Goal: Find contact information: Find contact information

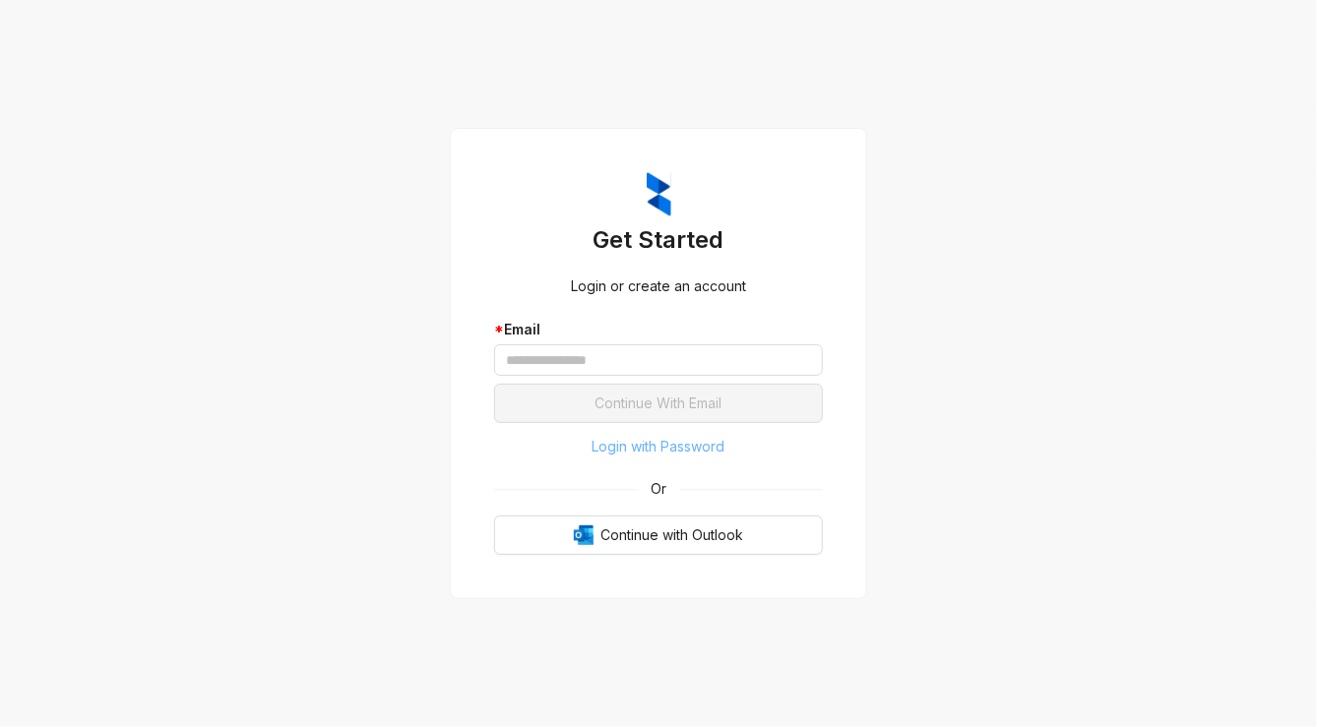
click at [689, 448] on span "Login with Password" at bounding box center [659, 447] width 133 height 22
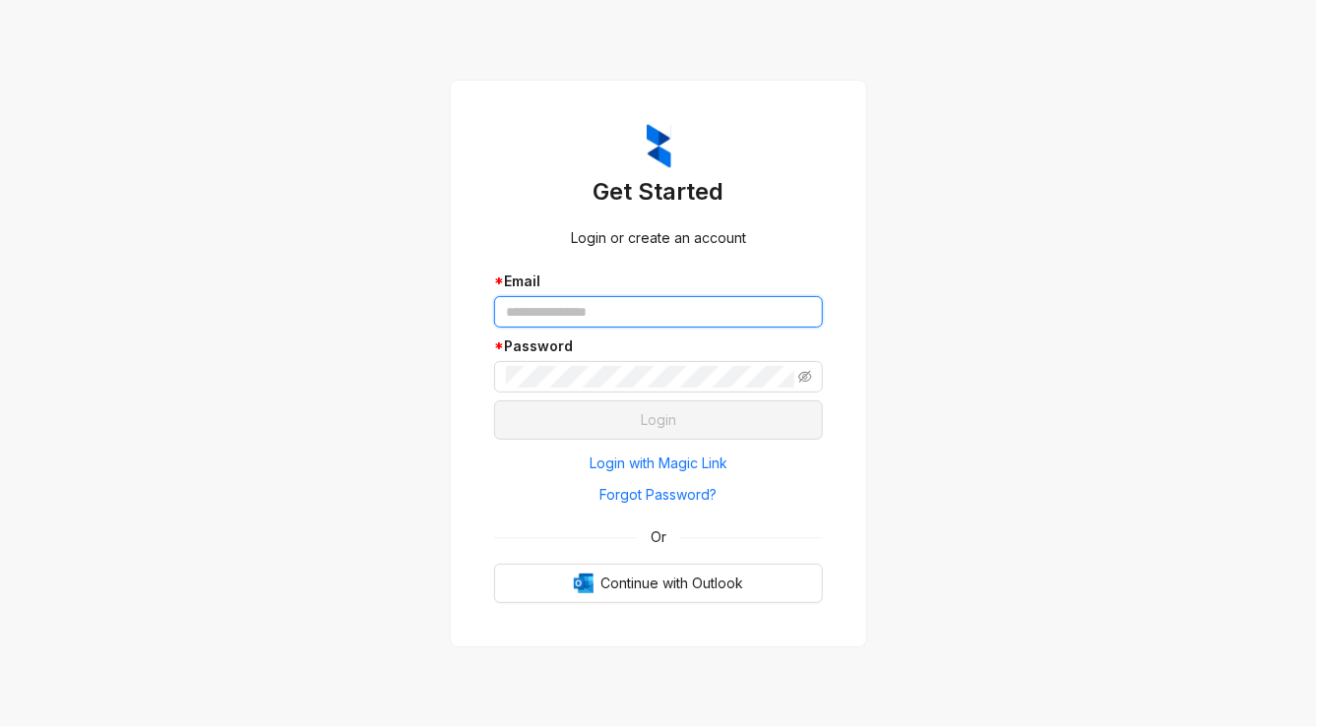
click at [665, 319] on input "text" at bounding box center [658, 311] width 329 height 31
type input "**********"
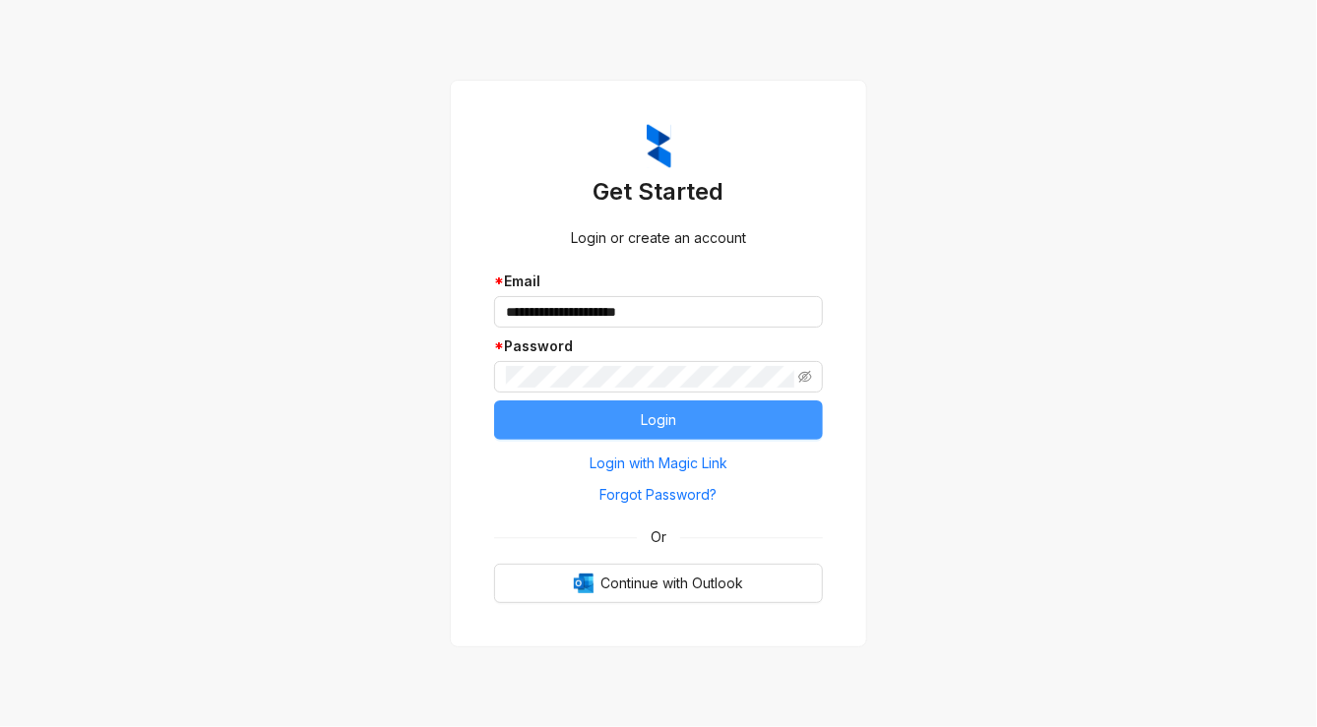
click at [575, 431] on button "Login" at bounding box center [658, 420] width 329 height 39
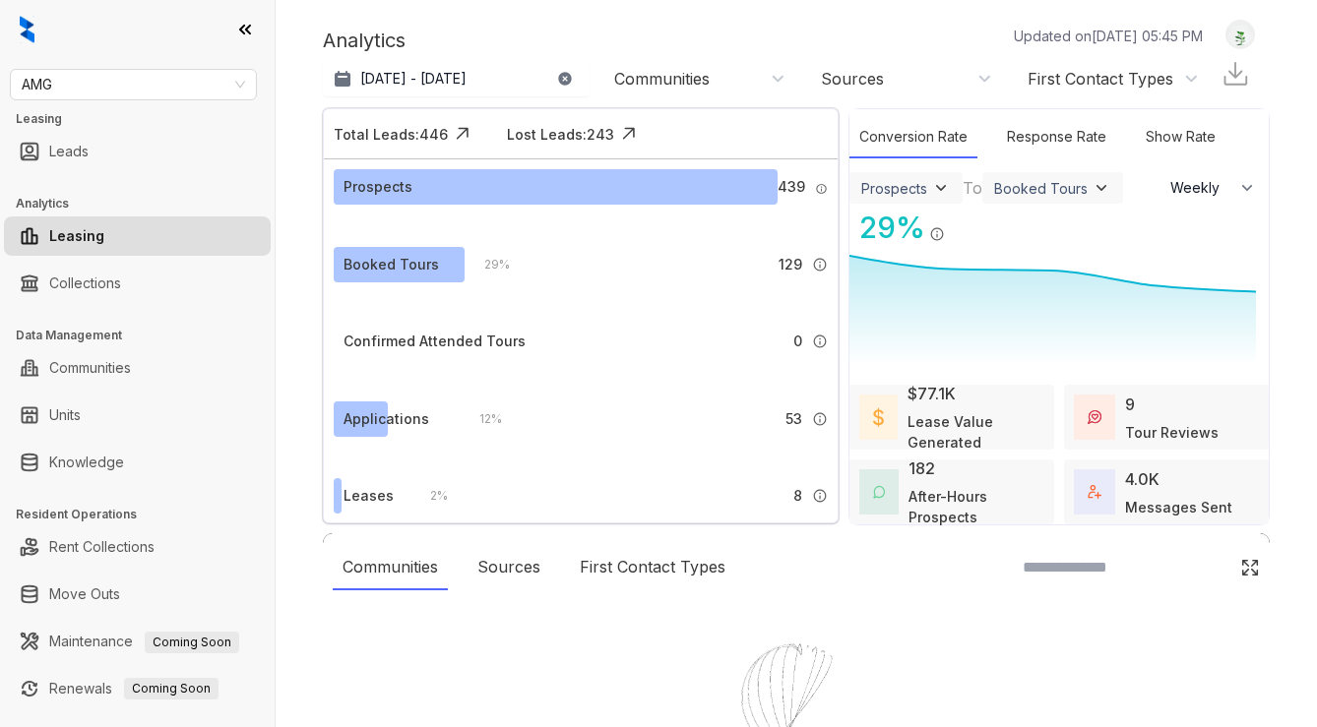
select select "******"
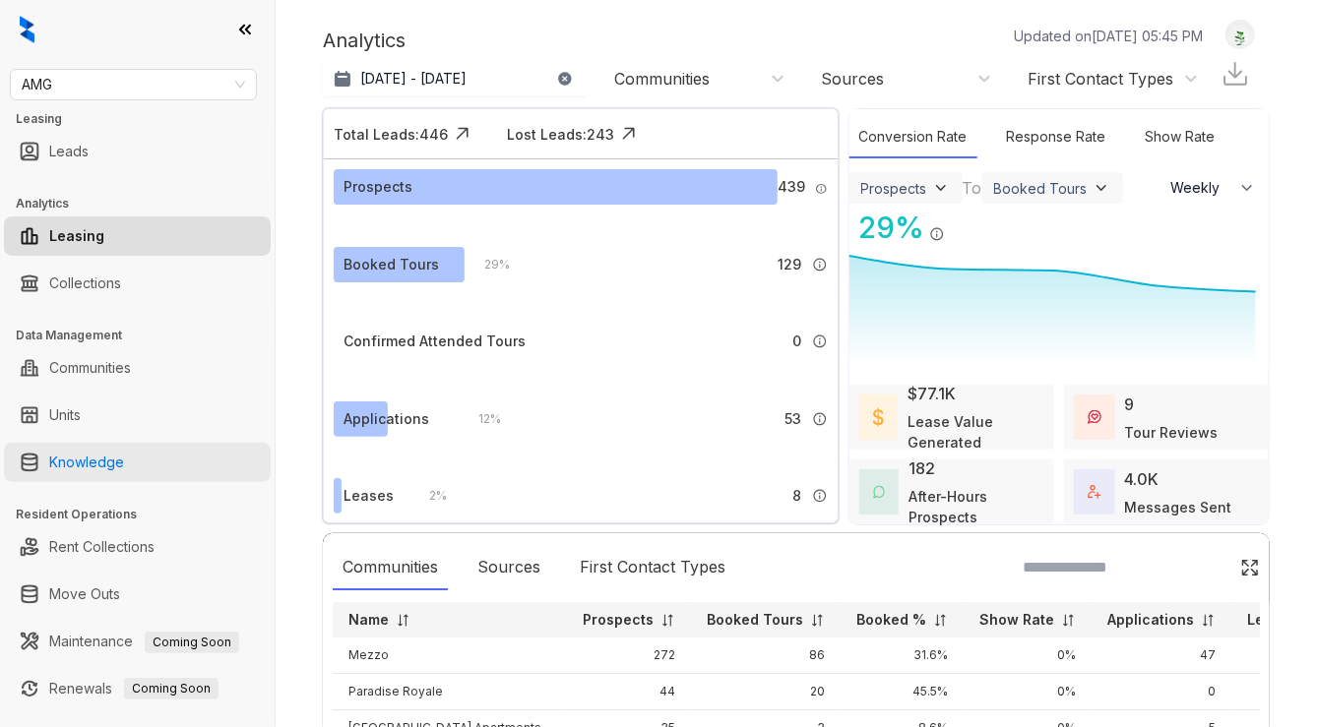
click at [124, 452] on link "Knowledge" at bounding box center [86, 462] width 75 height 39
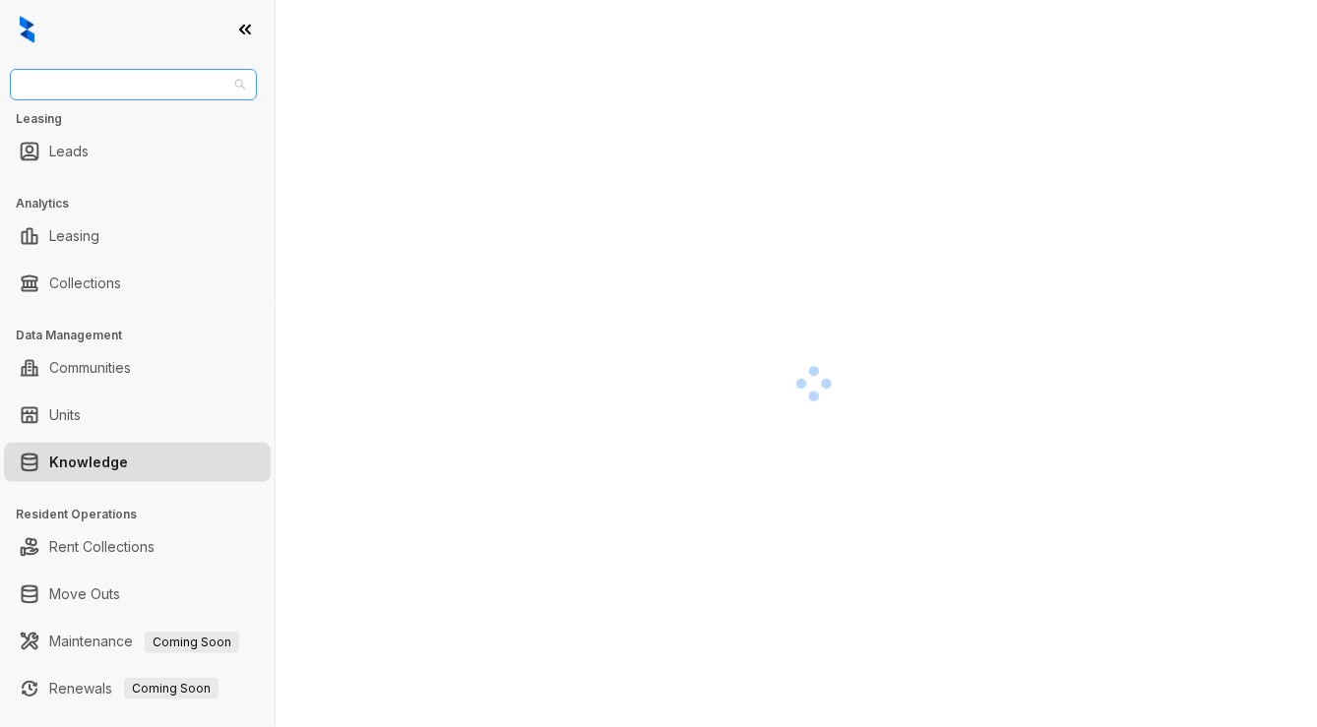
click at [114, 98] on span "AMG" at bounding box center [133, 85] width 223 height 30
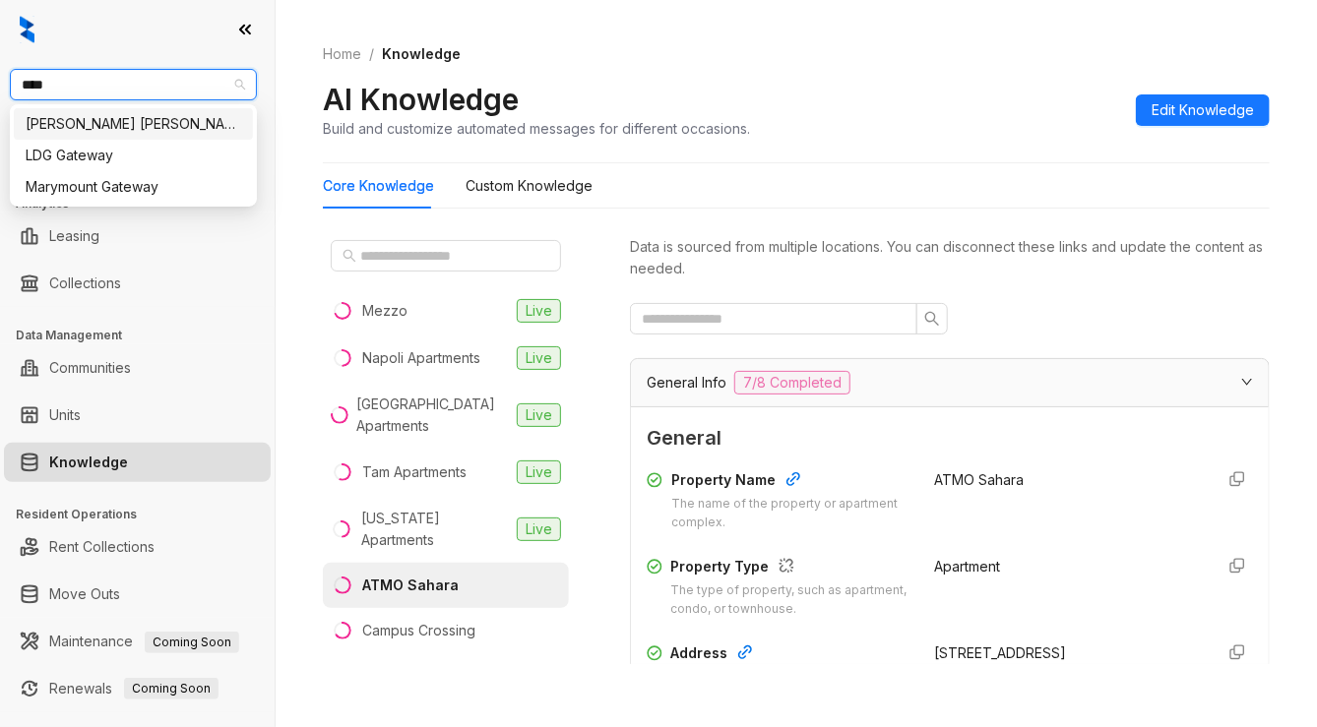
type input "*****"
click at [127, 121] on div "[PERSON_NAME] [PERSON_NAME]" at bounding box center [134, 124] width 216 height 22
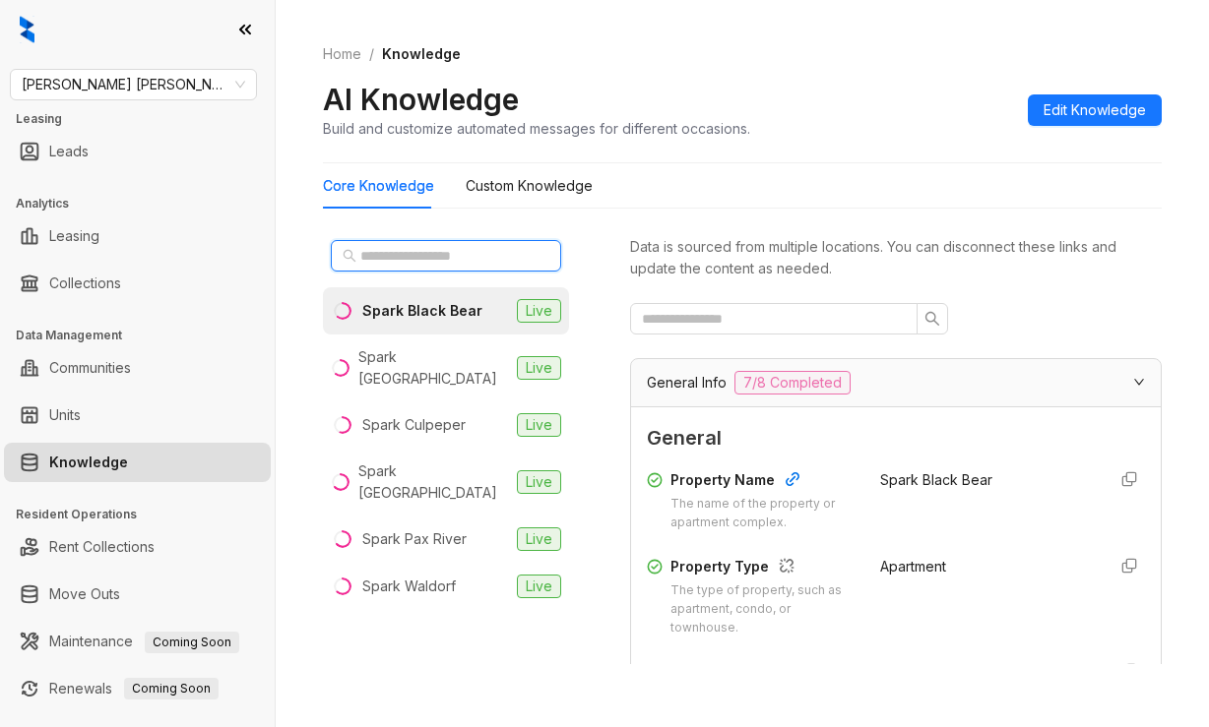
click at [410, 252] on input "text" at bounding box center [446, 256] width 173 height 22
type input "****"
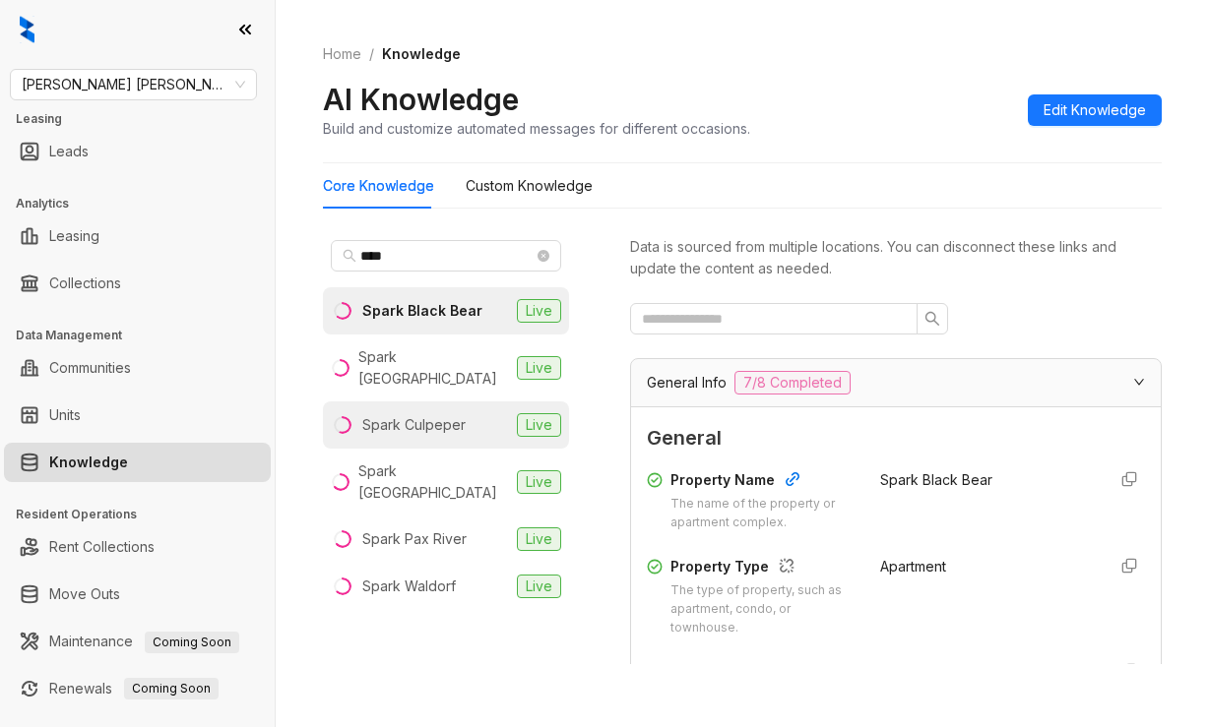
click at [433, 414] on div "Spark Culpeper" at bounding box center [413, 425] width 103 height 22
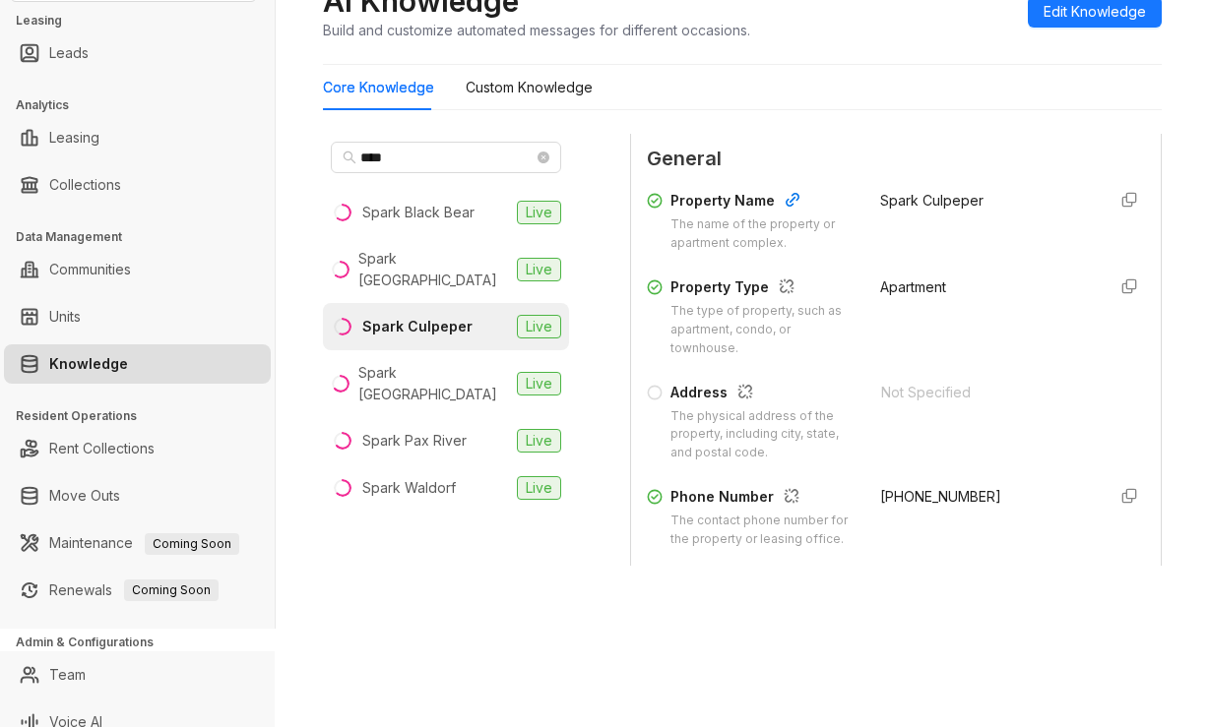
scroll to position [197, 0]
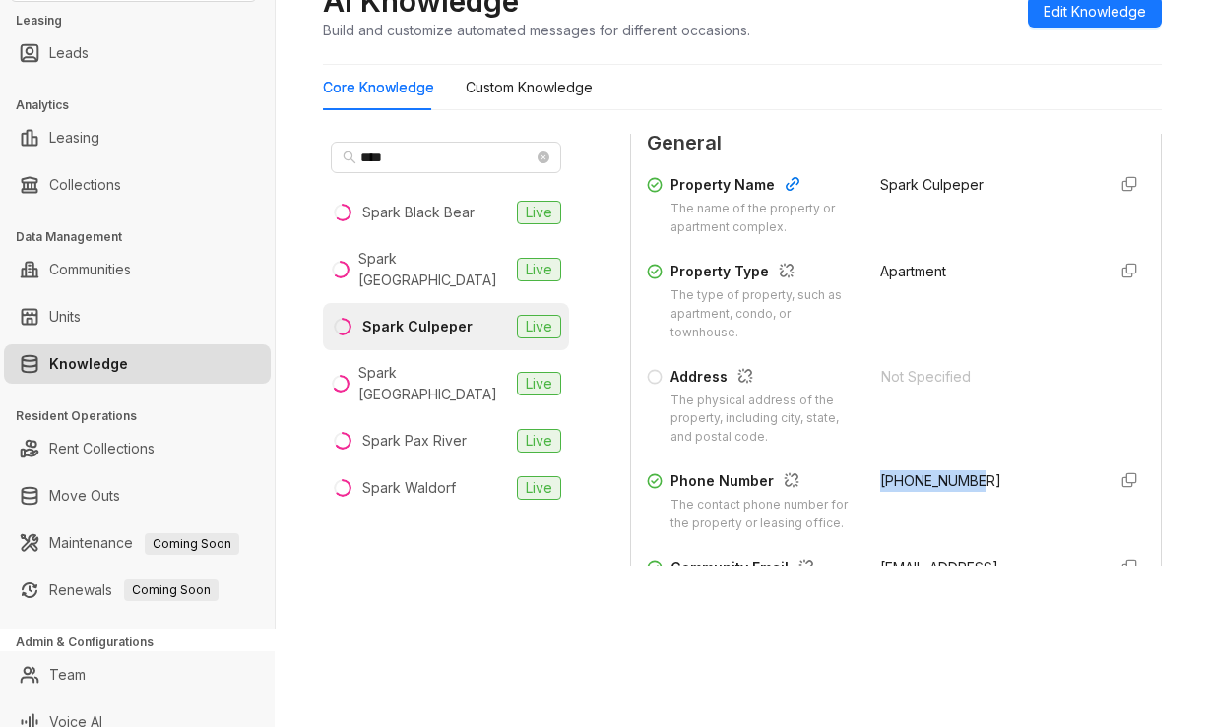
drag, startPoint x: 857, startPoint y: 487, endPoint x: 961, endPoint y: 470, distance: 104.9
click at [961, 470] on div "Phone Number The contact phone number for the property or leasing office. +1833…" at bounding box center [896, 501] width 498 height 63
drag, startPoint x: 853, startPoint y: 473, endPoint x: 861, endPoint y: 481, distance: 11.1
click at [854, 474] on div "Phone Number The contact phone number for the property or leasing office. +1833…" at bounding box center [896, 501] width 498 height 63
click at [880, 481] on span "+18332031849" at bounding box center [940, 480] width 121 height 17
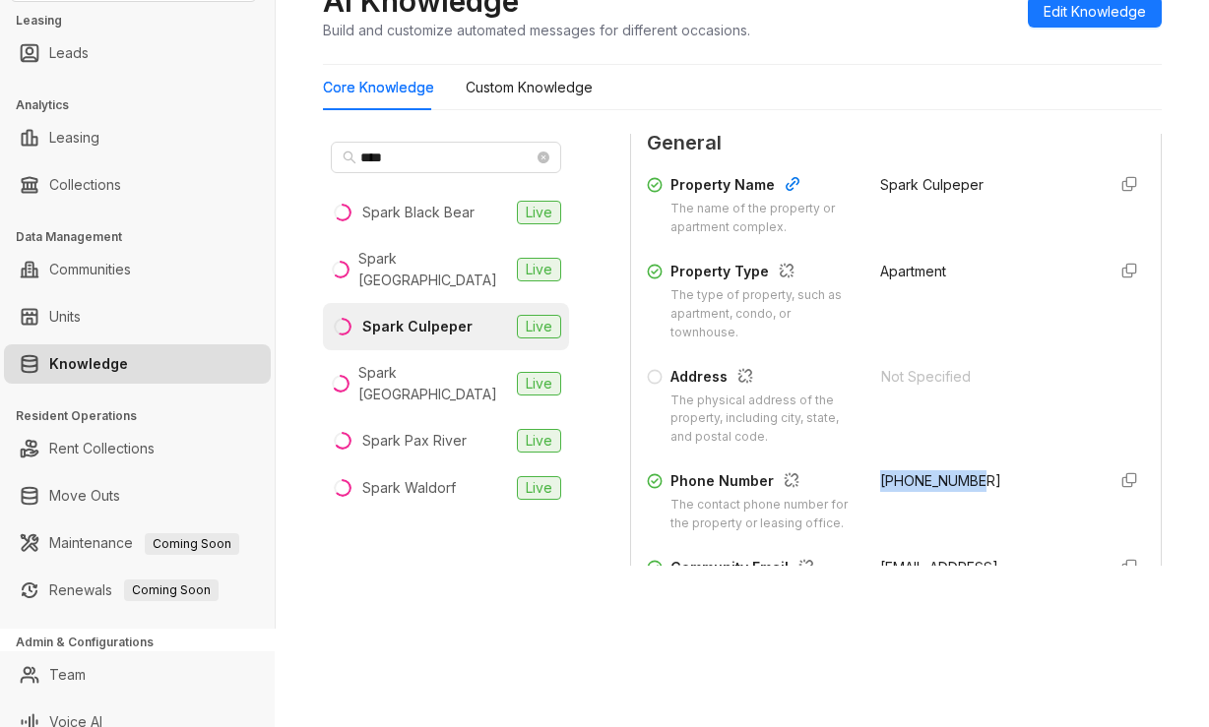
drag, startPoint x: 888, startPoint y: 476, endPoint x: 979, endPoint y: 470, distance: 91.8
click at [979, 470] on div "Phone Number The contact phone number for the property or leasing office. +1833…" at bounding box center [896, 501] width 498 height 63
copy span "+18332031849"
